Goal: Transaction & Acquisition: Purchase product/service

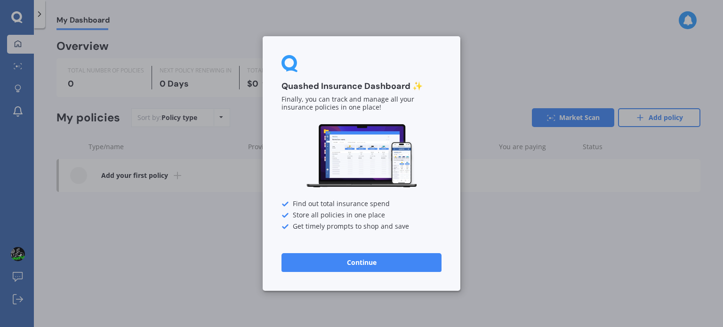
click at [430, 255] on button "Continue" at bounding box center [361, 262] width 160 height 19
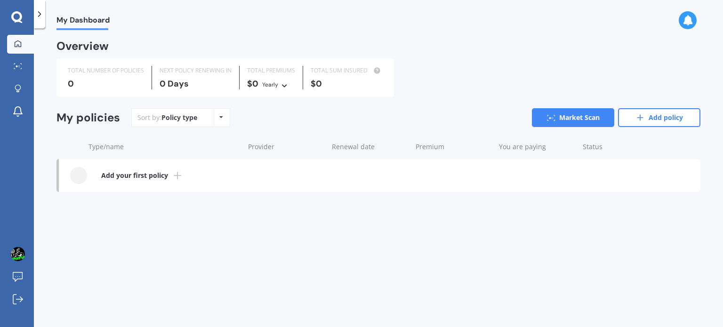
click at [175, 177] on icon at bounding box center [177, 175] width 11 height 11
click at [21, 65] on icon at bounding box center [18, 66] width 8 height 6
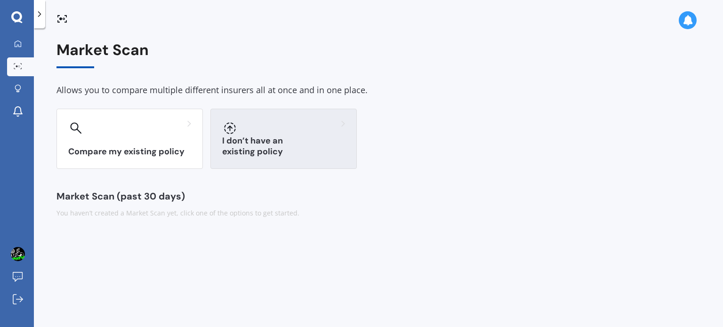
click at [315, 138] on div "I don’t have an existing policy" at bounding box center [283, 139] width 146 height 60
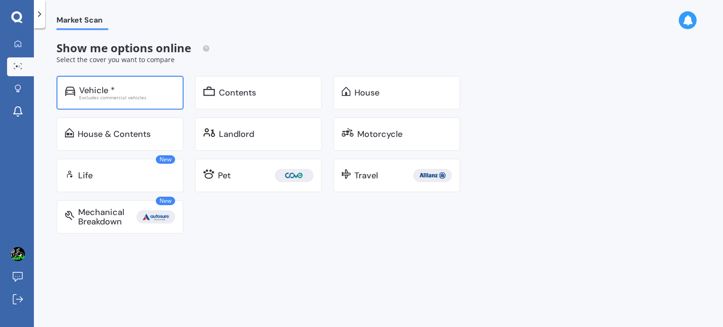
click at [168, 87] on div "Vehicle *" at bounding box center [127, 90] width 96 height 9
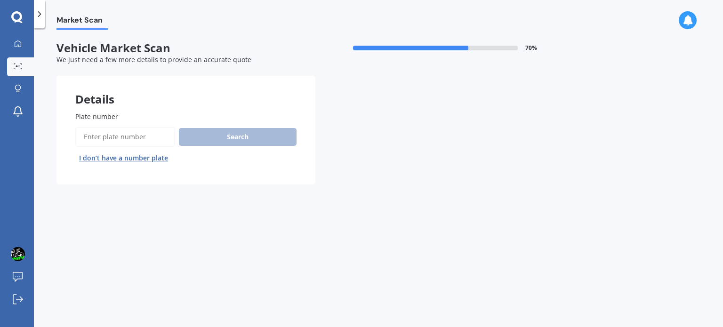
click at [145, 137] on input "Plate number" at bounding box center [125, 137] width 100 height 20
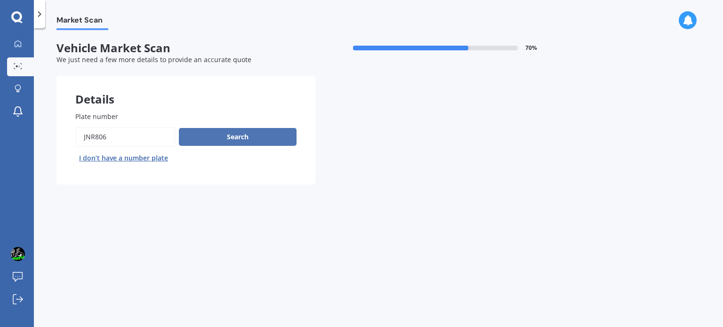
type input "JNR806"
click at [221, 130] on button "Search" at bounding box center [238, 137] width 118 height 18
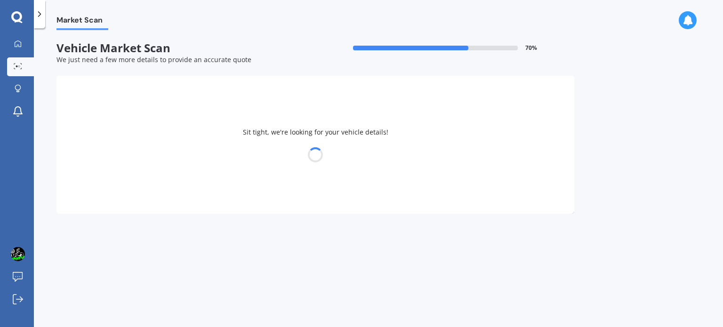
select select "TOYOTA"
select select "HIACE"
select select "23"
select select "02"
select select "1987"
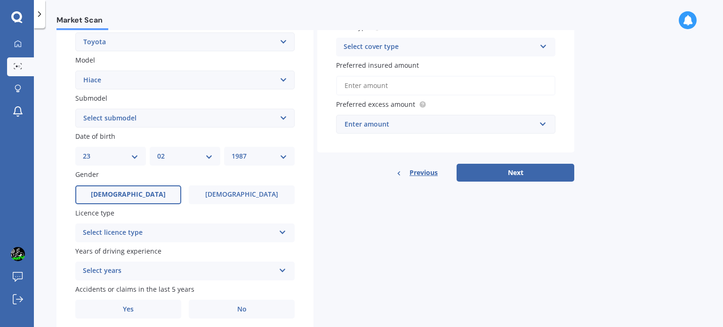
scroll to position [192, 0]
click at [281, 231] on icon at bounding box center [283, 230] width 8 height 7
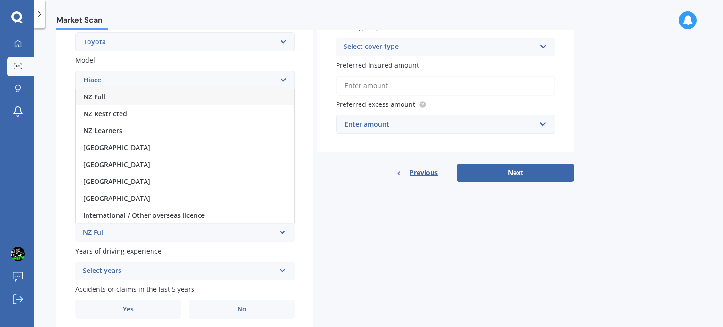
click at [135, 102] on div "NZ Full" at bounding box center [185, 96] width 218 height 17
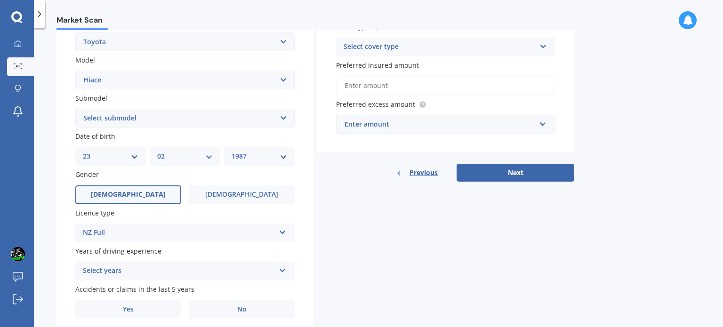
click at [161, 269] on div "Select years" at bounding box center [179, 270] width 192 height 11
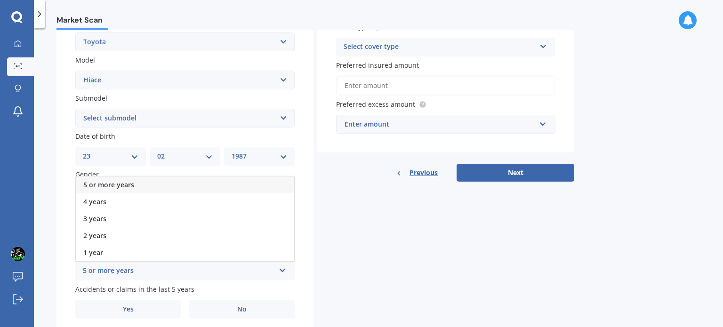
click at [148, 186] on div "5 or more years" at bounding box center [185, 184] width 218 height 17
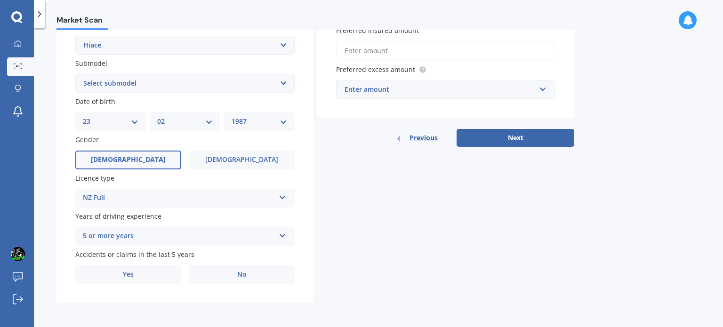
scroll to position [227, 0]
click at [231, 279] on label "No" at bounding box center [242, 274] width 106 height 19
click at [0, 0] on input "No" at bounding box center [0, 0] width 0 height 0
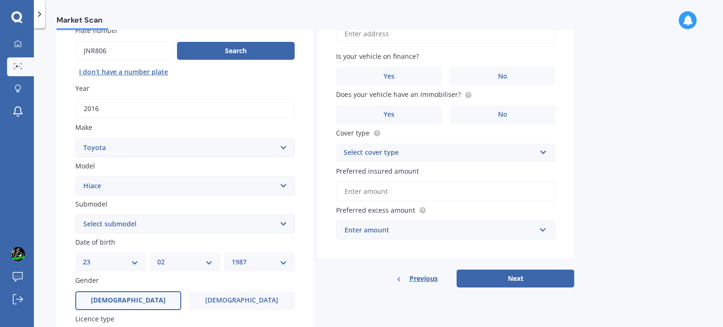
scroll to position [0, 0]
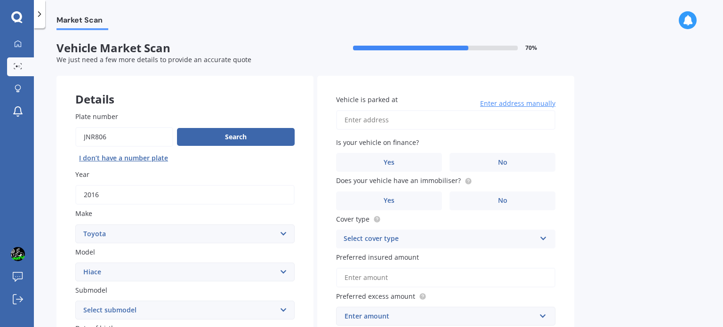
click at [369, 122] on input "Vehicle is parked at" at bounding box center [445, 120] width 219 height 20
type input "[STREET_ADDRESS][PERSON_NAME]"
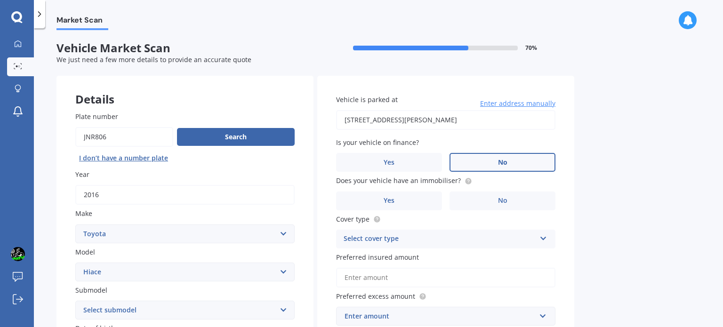
click at [492, 158] on label "No" at bounding box center [502, 162] width 106 height 19
click at [0, 0] on input "No" at bounding box center [0, 0] width 0 height 0
click at [500, 198] on span "No" at bounding box center [502, 201] width 9 height 8
click at [0, 0] on input "No" at bounding box center [0, 0] width 0 height 0
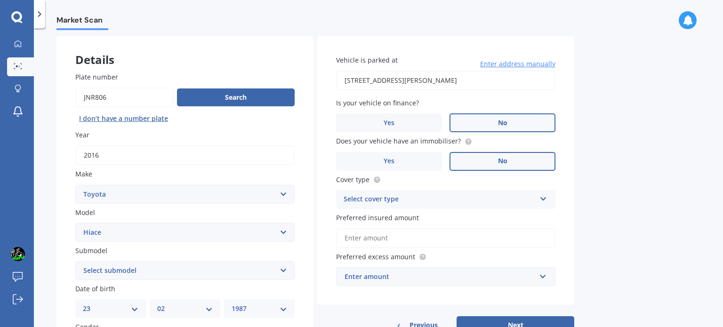
scroll to position [40, 0]
click at [500, 198] on div "Select cover type" at bounding box center [439, 198] width 192 height 11
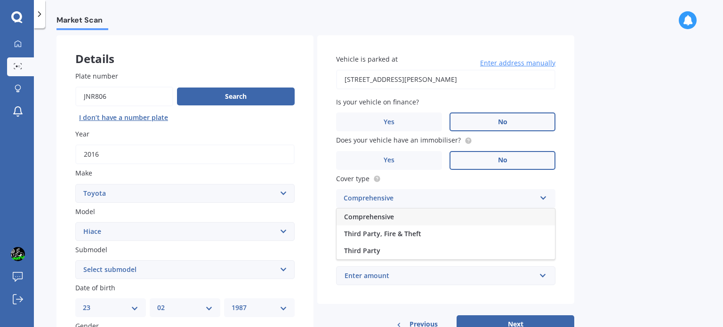
click at [436, 213] on div "Comprehensive" at bounding box center [445, 216] width 218 height 17
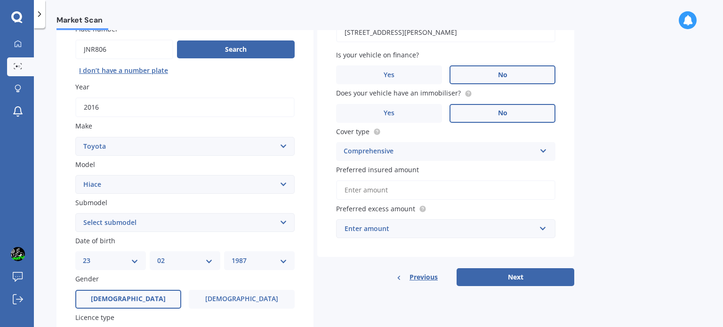
click at [403, 188] on input "Preferred insured amount" at bounding box center [445, 190] width 219 height 20
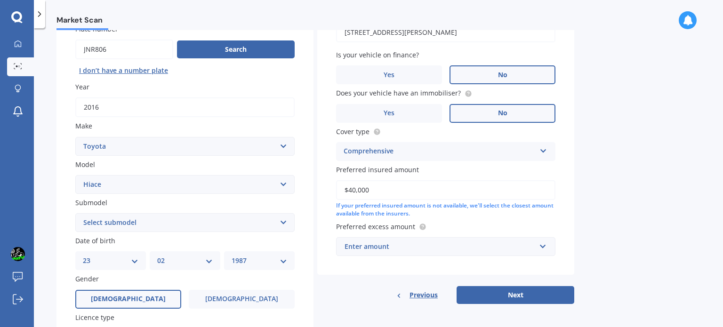
type input "$40,000"
click at [404, 243] on div "Enter amount" at bounding box center [439, 246] width 191 height 10
click at [619, 245] on div "Market Scan Vehicle Market Scan 70 % We just need a few more details to provide…" at bounding box center [378, 179] width 689 height 299
click at [543, 242] on input "text" at bounding box center [442, 247] width 211 height 18
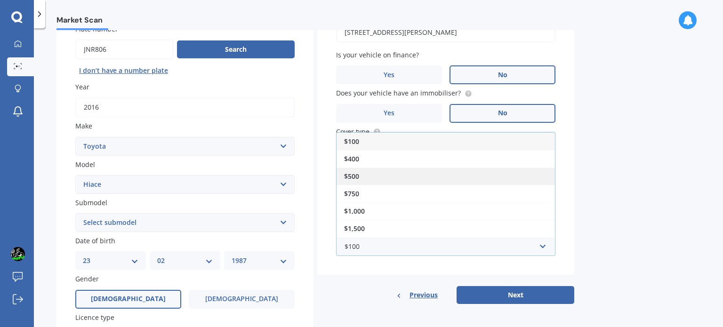
click at [407, 179] on div "$500" at bounding box center [445, 175] width 218 height 17
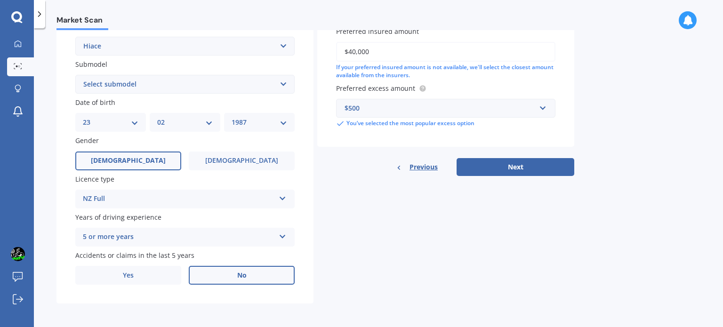
scroll to position [227, 0]
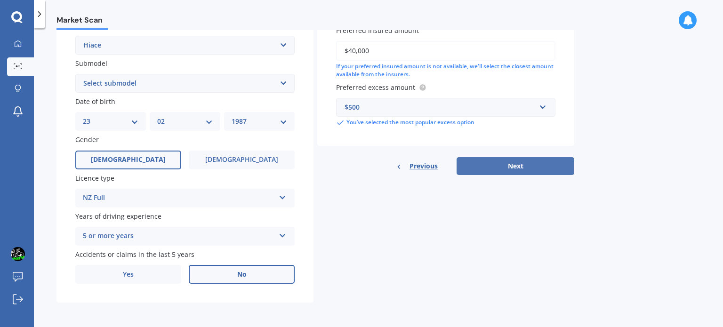
click at [519, 166] on button "Next" at bounding box center [515, 166] width 118 height 18
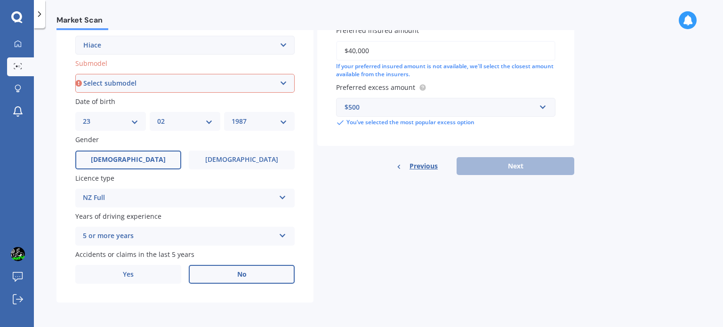
click at [281, 85] on select "Select submodel Diesel Light Van Turbo Diesel Turbo diesel 4WD Van Van petrol 4…" at bounding box center [184, 83] width 219 height 19
select select "TURBO DIESEL"
click at [75, 74] on select "Select submodel Diesel Light Van Turbo Diesel Turbo diesel 4WD Van Van petrol 4…" at bounding box center [184, 83] width 219 height 19
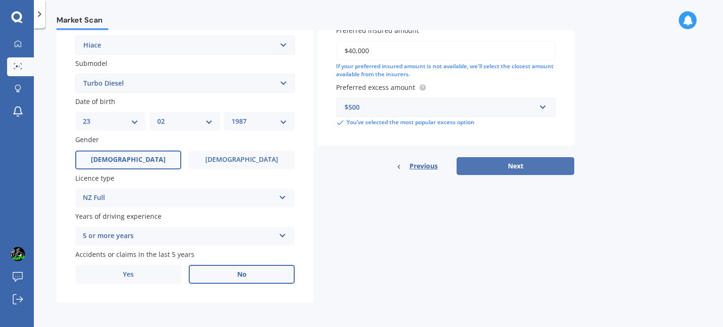
click at [485, 163] on button "Next" at bounding box center [515, 166] width 118 height 18
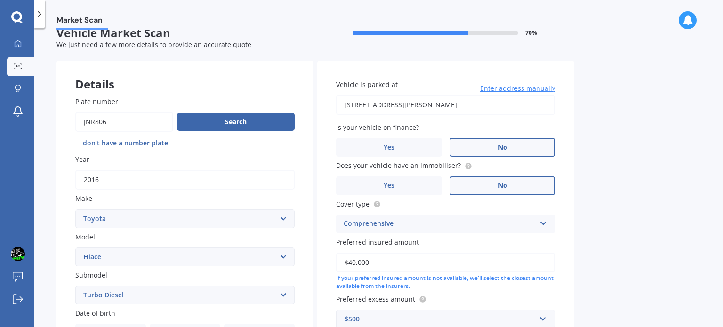
select select "23"
select select "02"
select select "1987"
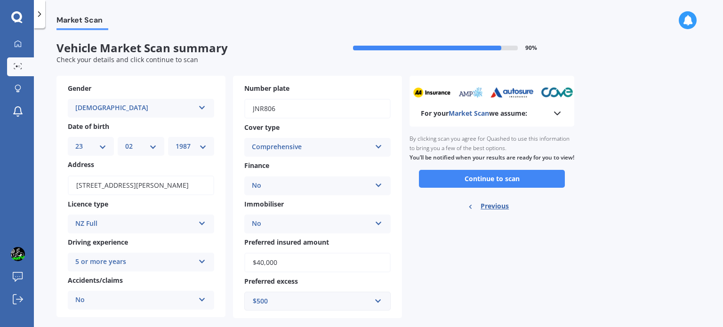
scroll to position [0, 0]
click at [490, 188] on button "Continue to scan" at bounding box center [492, 179] width 146 height 18
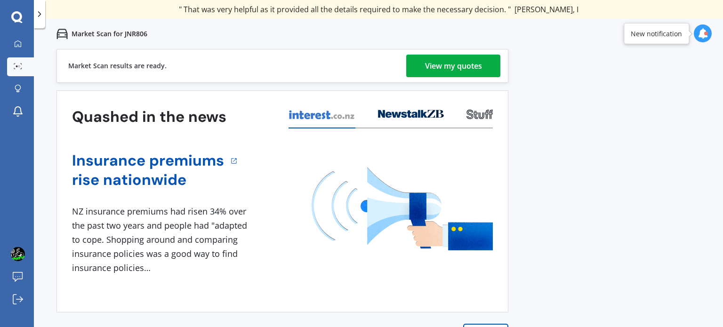
click at [464, 66] on div "View my quotes" at bounding box center [453, 66] width 57 height 23
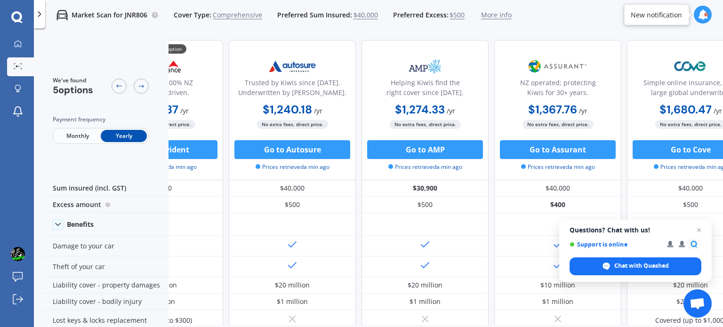
scroll to position [0, 108]
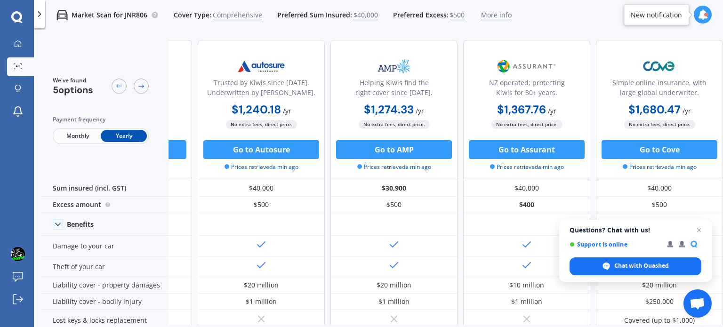
click at [72, 136] on span "Monthly" at bounding box center [78, 136] width 46 height 12
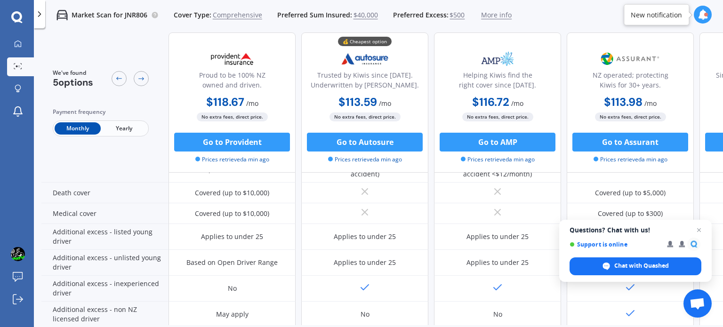
scroll to position [480, 0]
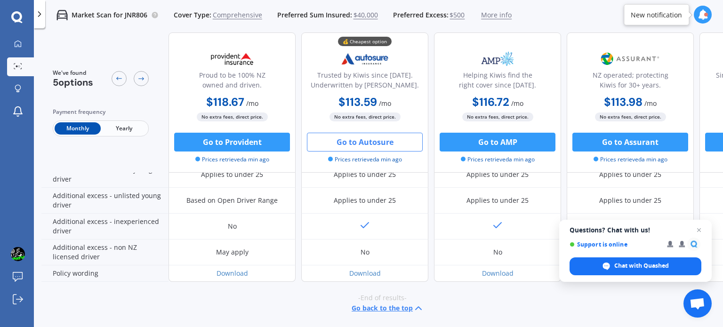
click at [369, 141] on button "Go to Autosure" at bounding box center [365, 142] width 116 height 19
